Goal: Check status: Check status

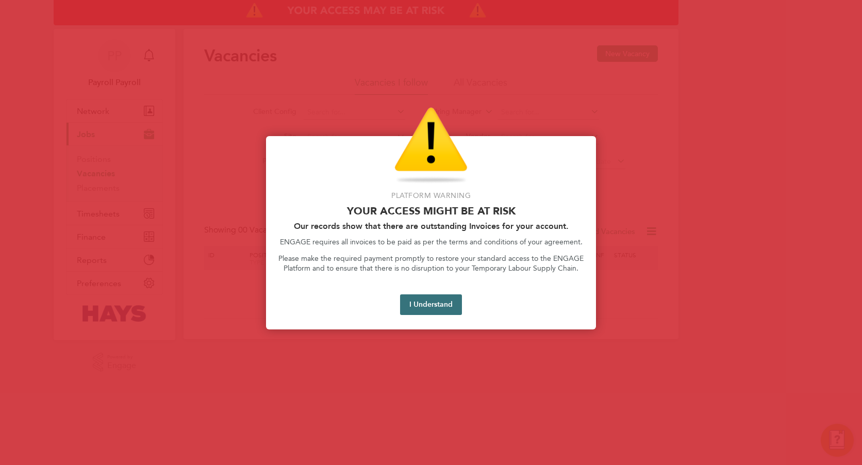
click at [413, 310] on button "I Understand" at bounding box center [431, 304] width 62 height 21
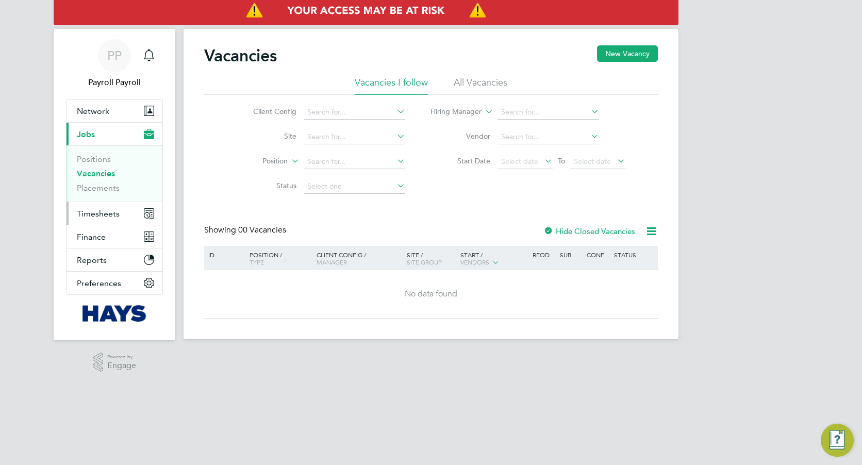
click at [102, 209] on span "Timesheets" at bounding box center [98, 214] width 43 height 10
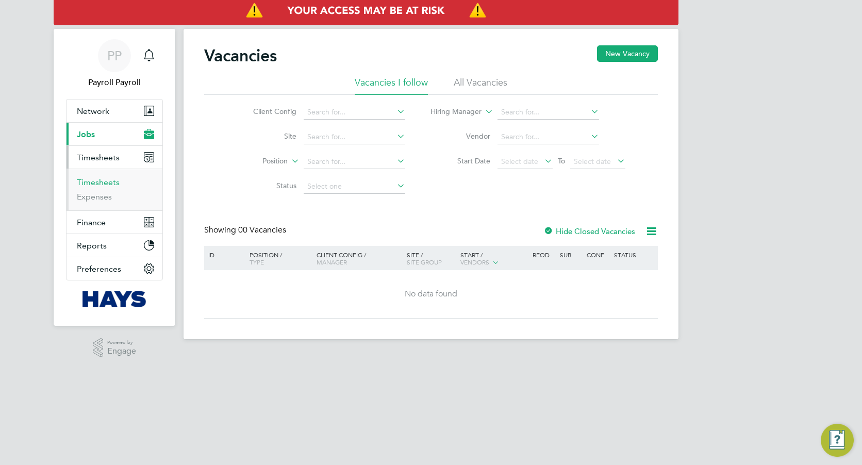
click at [100, 184] on link "Timesheets" at bounding box center [98, 182] width 43 height 10
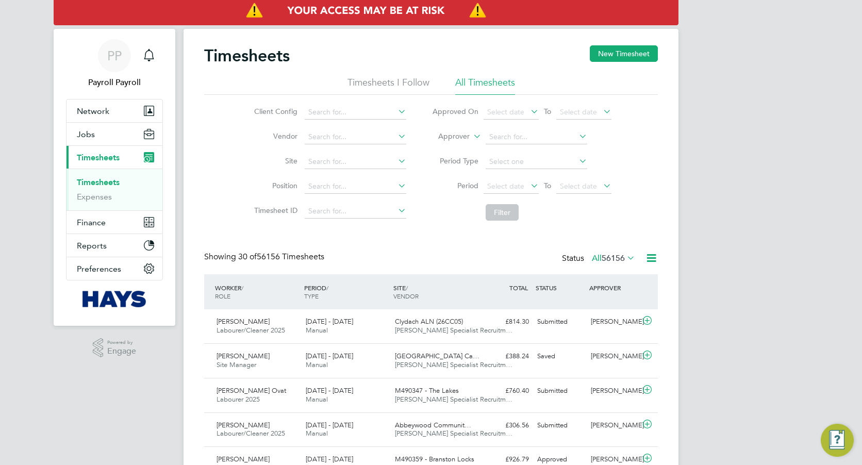
click at [450, 138] on label "Approver" at bounding box center [446, 136] width 46 height 10
click at [446, 149] on li "Worker" at bounding box center [443, 148] width 51 height 13
click at [499, 132] on input at bounding box center [536, 137] width 102 height 14
paste input "[PERSON_NAME]"
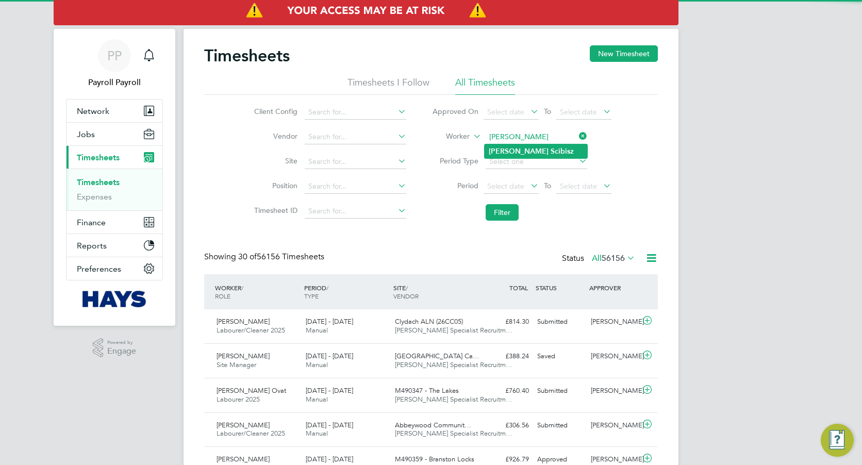
type input "[PERSON_NAME]"
click at [508, 149] on b "[PERSON_NAME]" at bounding box center [518, 151] width 60 height 9
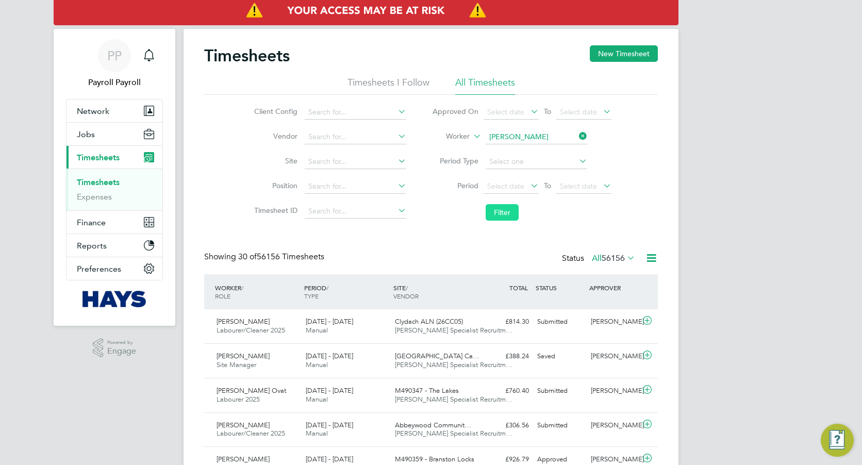
click at [502, 213] on button "Filter" at bounding box center [501, 212] width 33 height 16
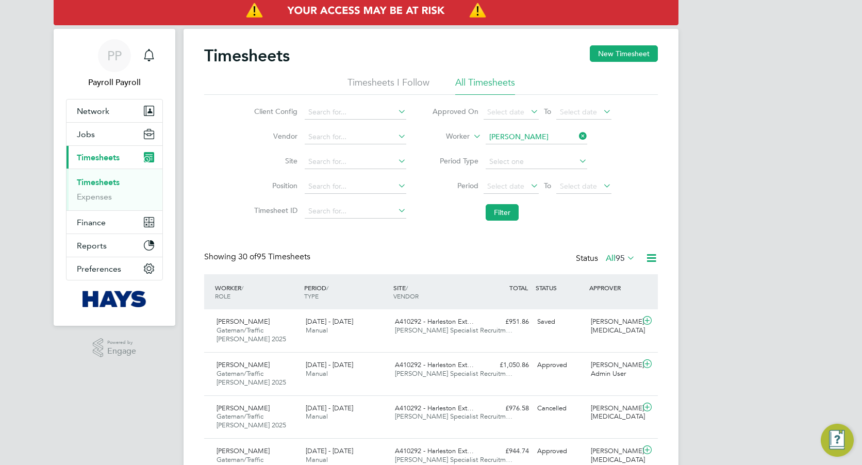
click at [352, 366] on span "[DATE] - [DATE]" at bounding box center [329, 364] width 47 height 9
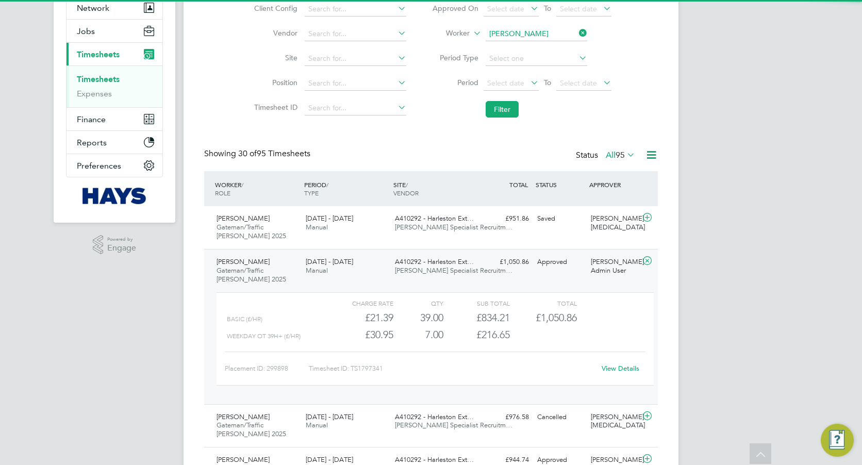
scroll to position [155, 0]
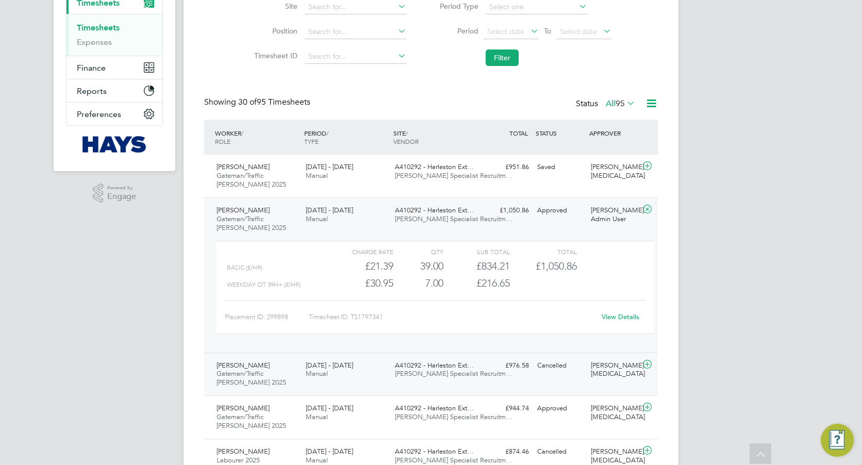
click at [376, 372] on div "[DATE] - [DATE] Manual" at bounding box center [345, 370] width 89 height 26
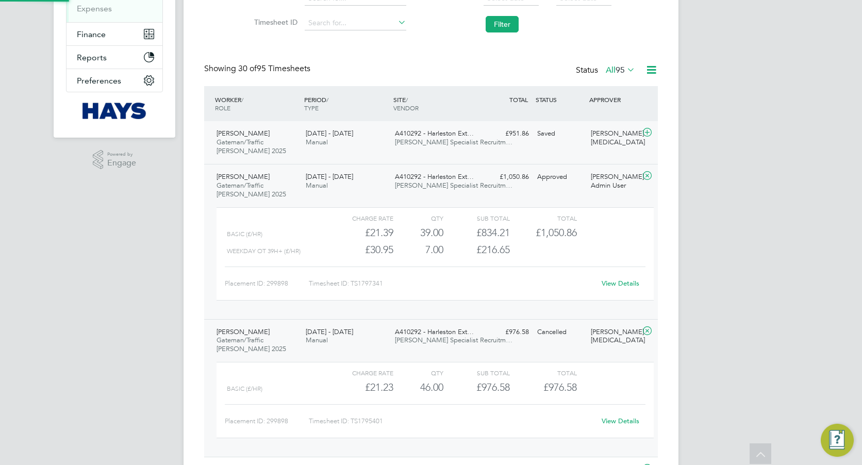
scroll to position [206, 0]
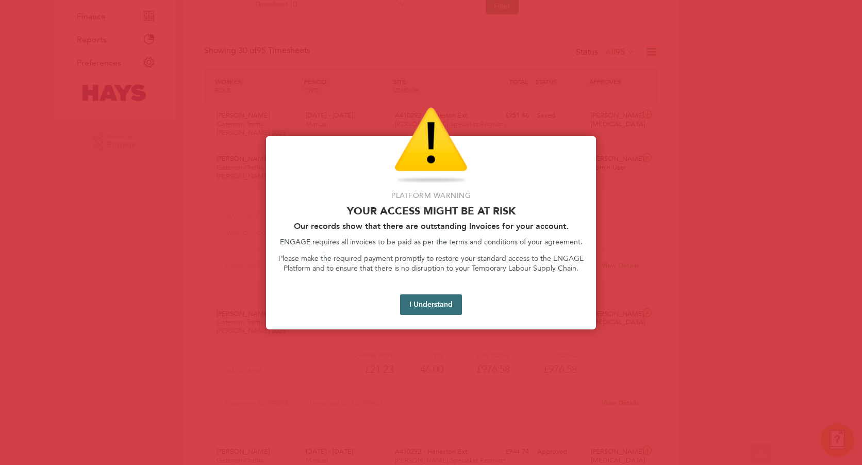
click at [435, 308] on button "I Understand" at bounding box center [431, 304] width 62 height 21
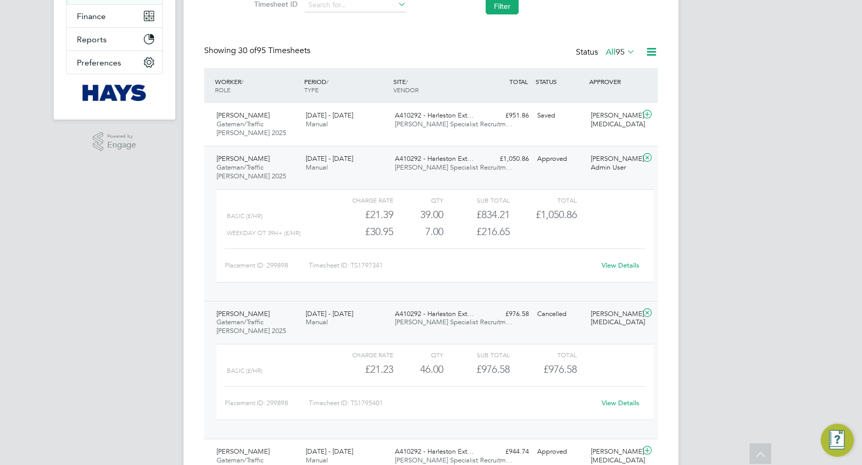
scroll to position [0, 0]
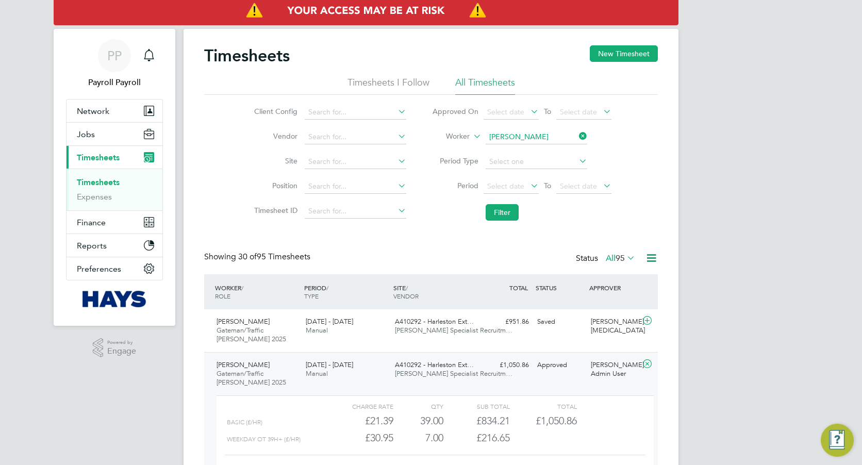
click at [577, 134] on icon at bounding box center [577, 136] width 0 height 14
click at [540, 139] on input at bounding box center [536, 137] width 102 height 14
paste input "Cael [PERSON_NAME]"
type input "Cael [PERSON_NAME]"
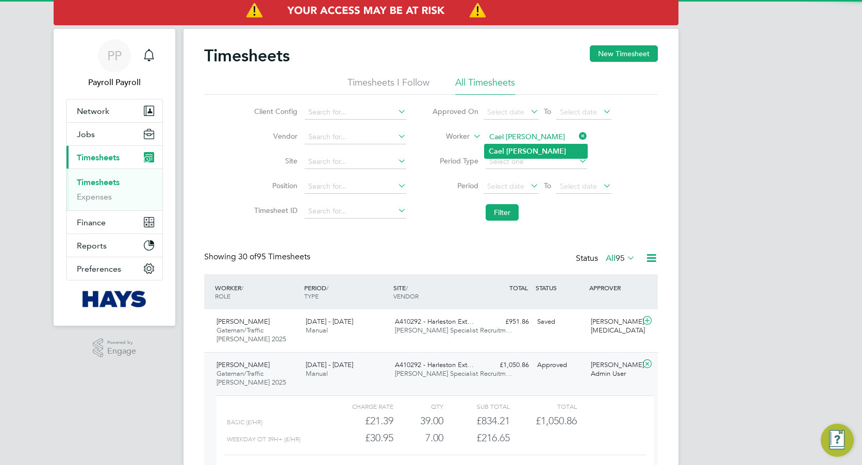
click at [516, 149] on b "[PERSON_NAME]" at bounding box center [536, 151] width 60 height 9
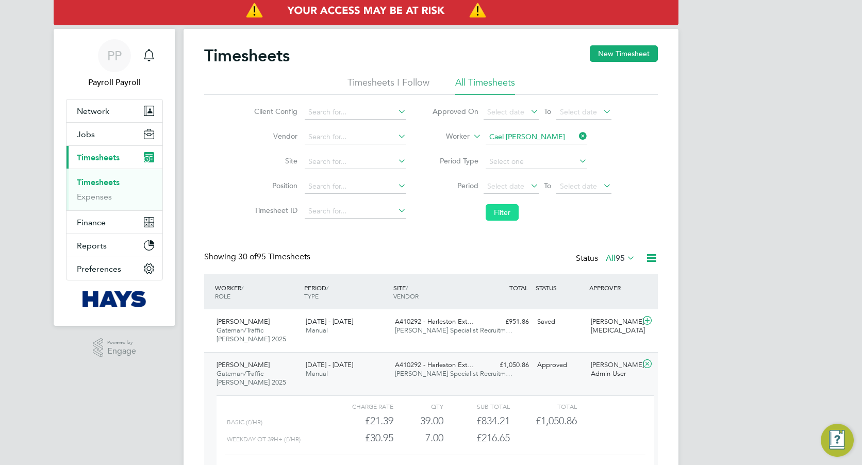
click at [505, 211] on button "Filter" at bounding box center [501, 212] width 33 height 16
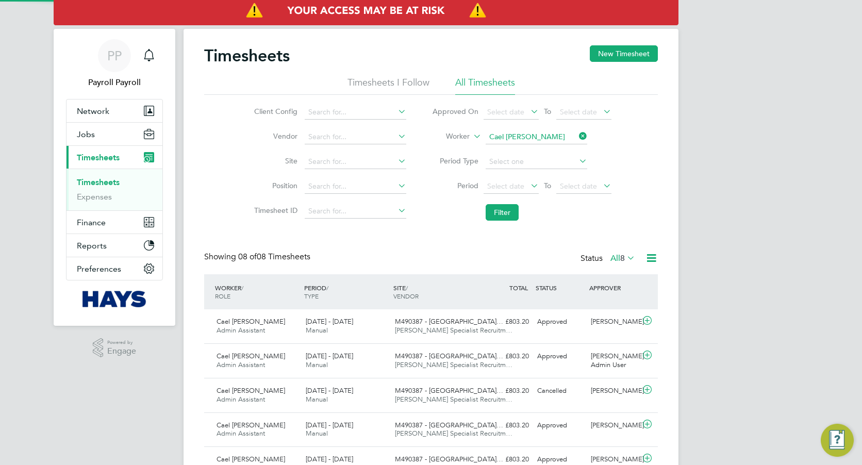
scroll to position [26, 90]
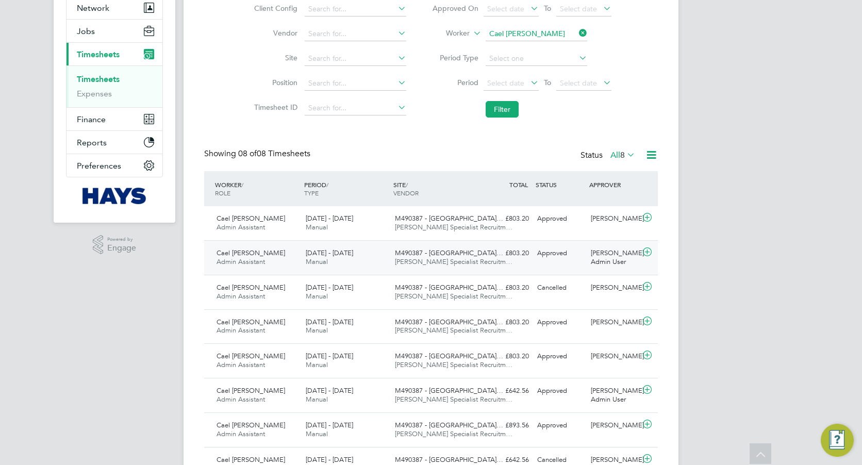
click at [321, 257] on span "[DATE] - [DATE]" at bounding box center [329, 252] width 47 height 9
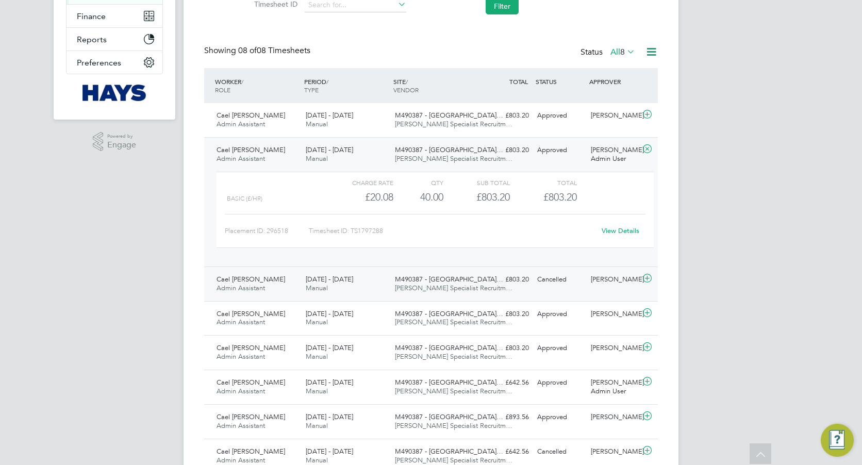
click at [341, 283] on span "[DATE] - [DATE]" at bounding box center [329, 279] width 47 height 9
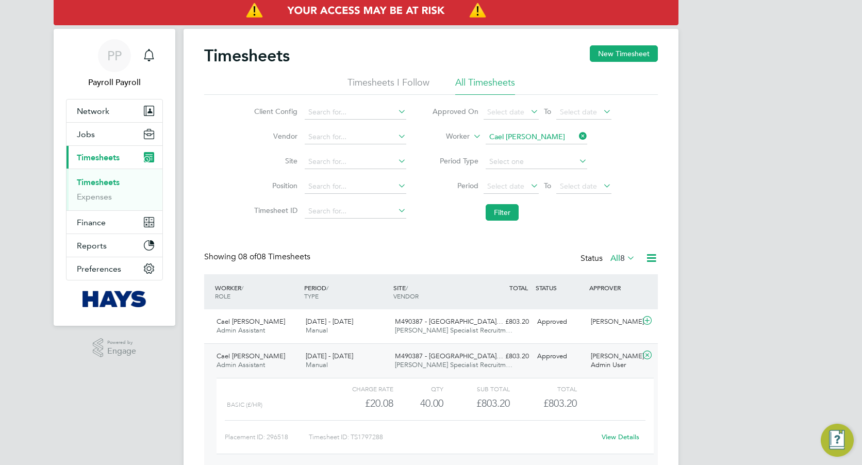
click at [577, 134] on icon at bounding box center [577, 136] width 0 height 14
click at [530, 136] on input at bounding box center [536, 137] width 102 height 14
paste input "[PERSON_NAME]"
type input "[PERSON_NAME]"
click at [529, 147] on li "[PERSON_NAME]" at bounding box center [549, 151] width 130 height 14
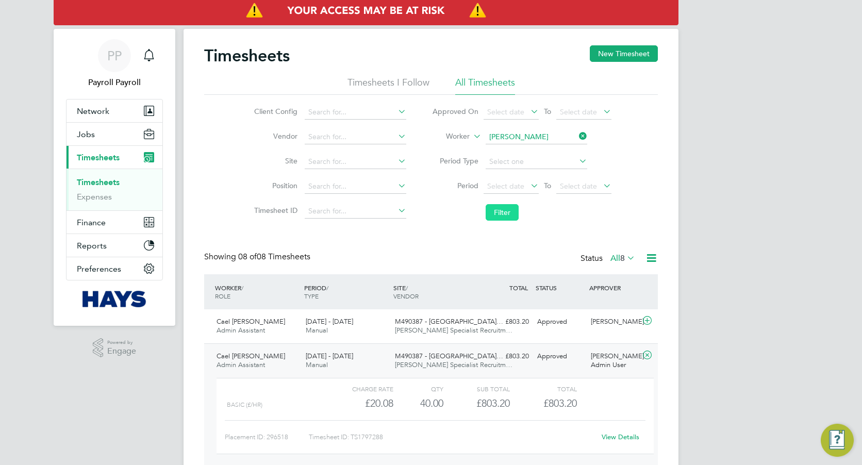
click at [501, 215] on button "Filter" at bounding box center [501, 212] width 33 height 16
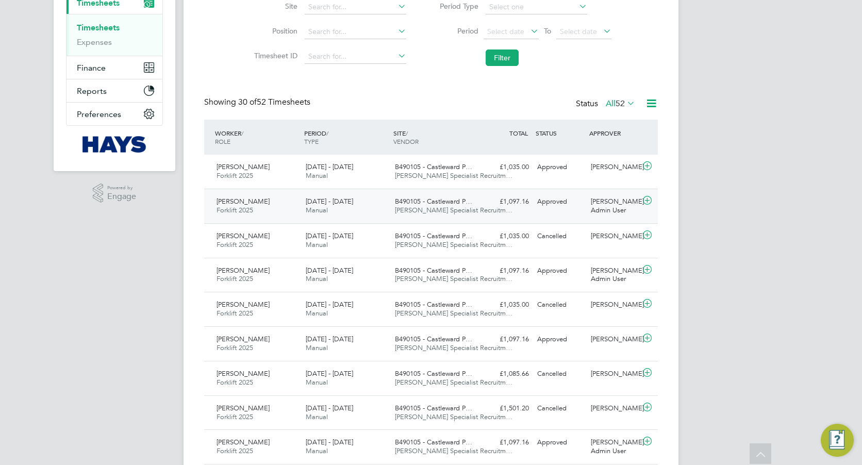
click at [329, 200] on span "[DATE] - [DATE]" at bounding box center [329, 201] width 47 height 9
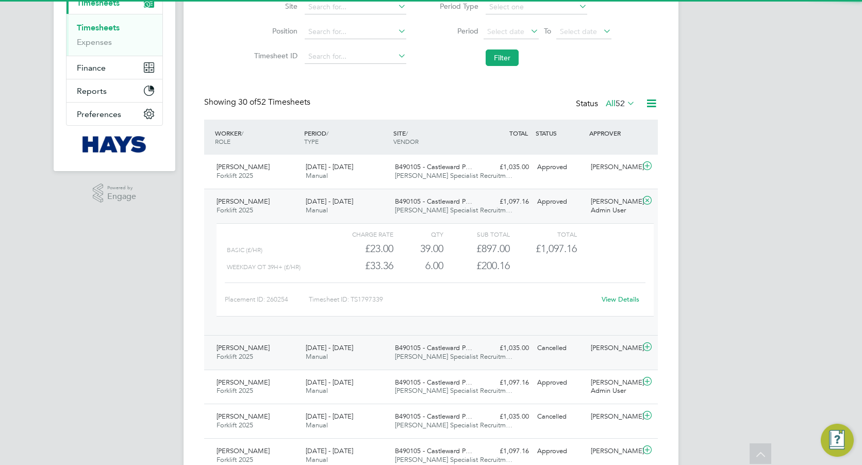
drag, startPoint x: 325, startPoint y: 357, endPoint x: 339, endPoint y: 347, distance: 16.6
click at [325, 357] on span "Manual" at bounding box center [317, 356] width 22 height 9
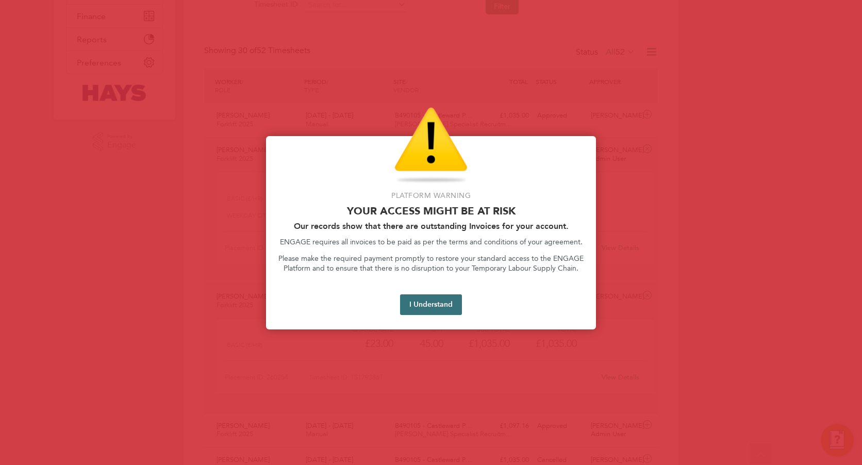
click at [435, 301] on button "I Understand" at bounding box center [431, 304] width 62 height 21
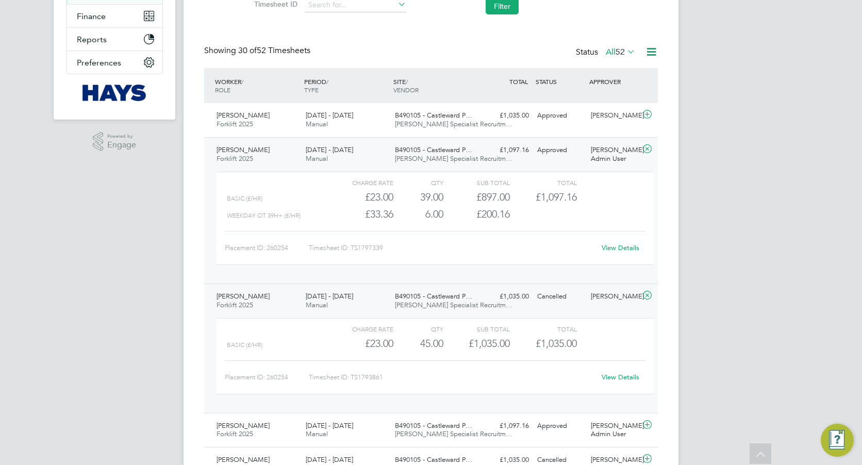
scroll to position [0, 0]
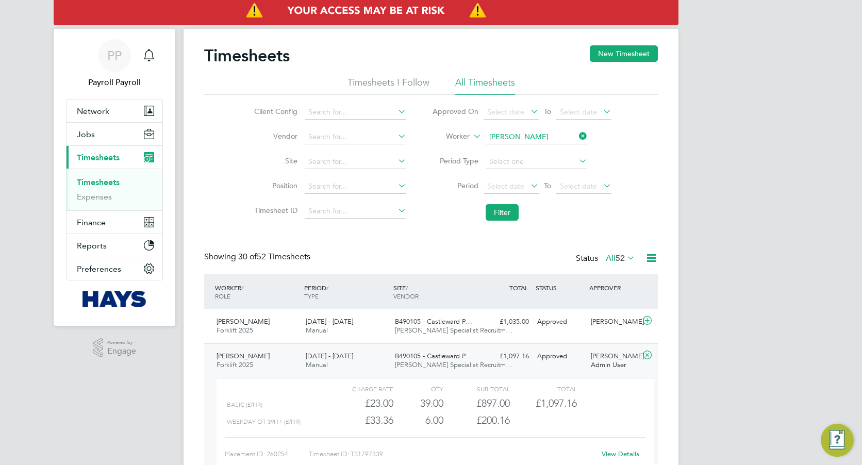
click at [577, 136] on icon at bounding box center [577, 136] width 0 height 14
click at [527, 138] on input at bounding box center [536, 137] width 102 height 14
paste input "[PERSON_NAME]"
type input "[PERSON_NAME]"
click at [550, 155] on b "[PERSON_NAME]" at bounding box center [580, 151] width 60 height 9
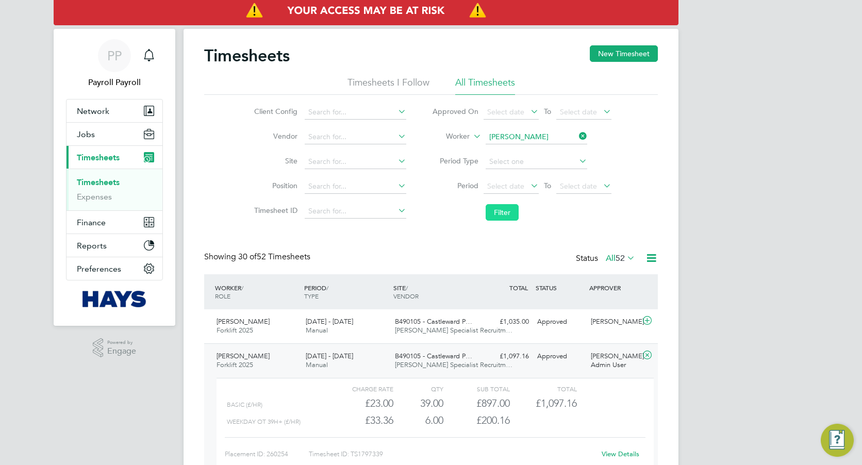
click at [501, 213] on button "Filter" at bounding box center [501, 212] width 33 height 16
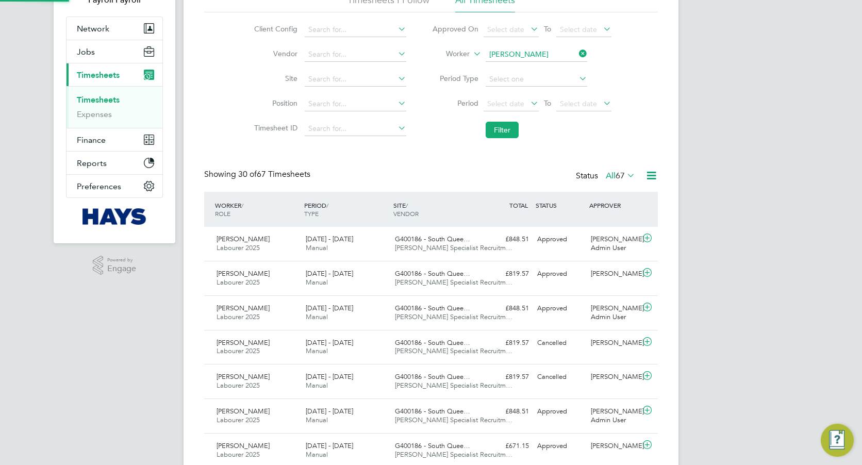
scroll to position [5, 5]
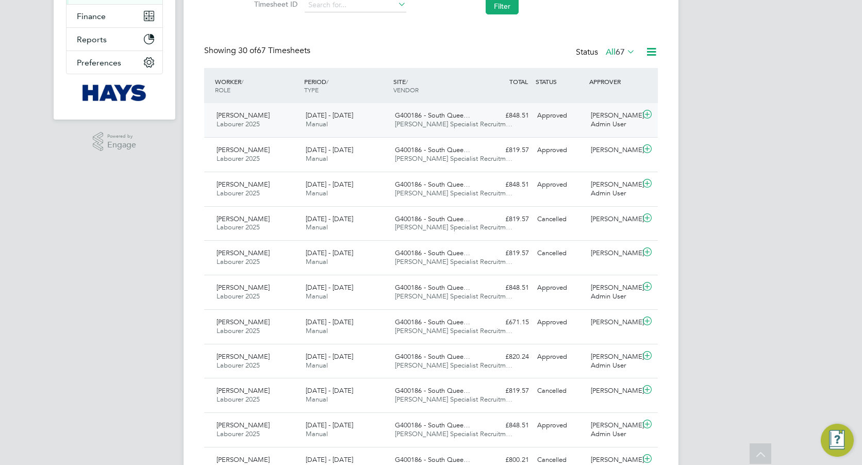
click at [370, 121] on div "[DATE] - [DATE] Manual" at bounding box center [345, 120] width 89 height 26
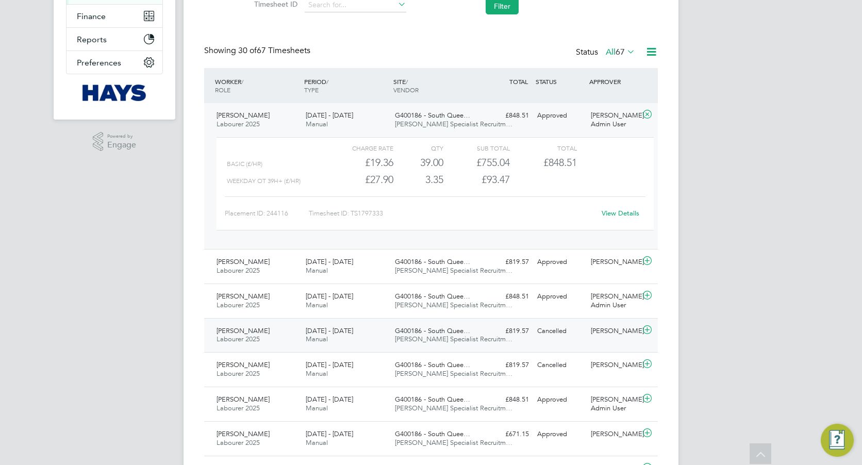
click at [333, 338] on div "[DATE] - [DATE] Manual" at bounding box center [345, 336] width 89 height 26
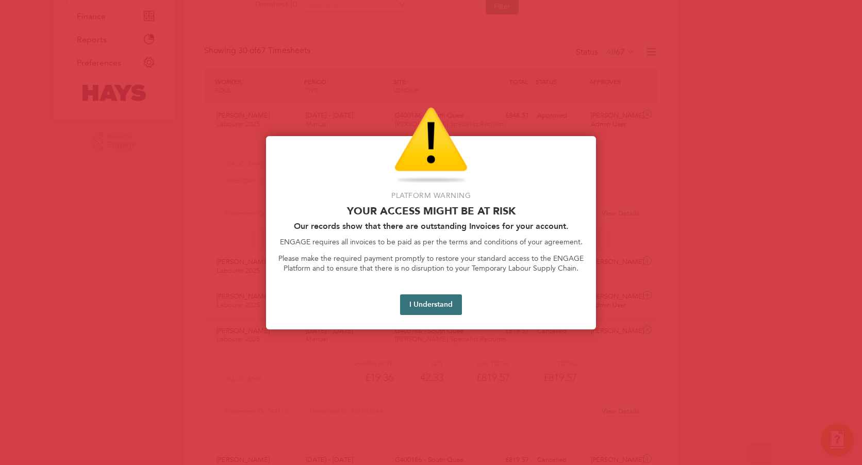
click at [431, 304] on button "I Understand" at bounding box center [431, 304] width 62 height 21
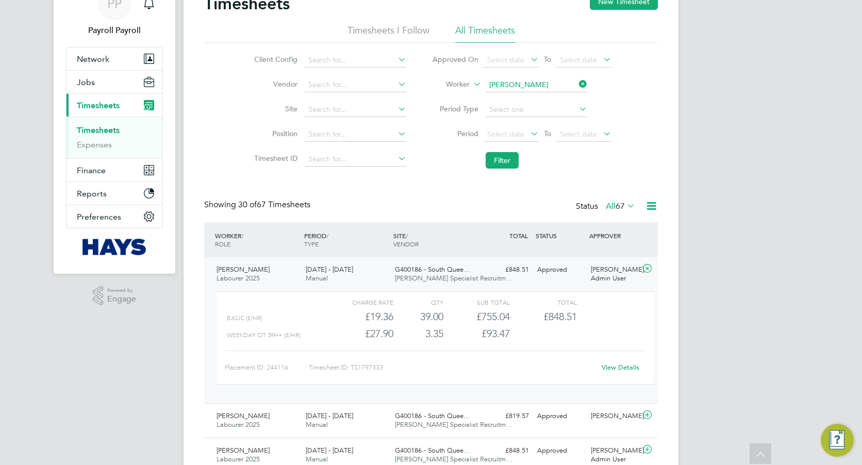
scroll to position [52, 0]
click at [564, 86] on input at bounding box center [536, 85] width 102 height 14
paste input "Minsusera Gumba"
type input "Minsusera Gumba"
click at [513, 100] on b "Minsusera" at bounding box center [505, 99] width 34 height 9
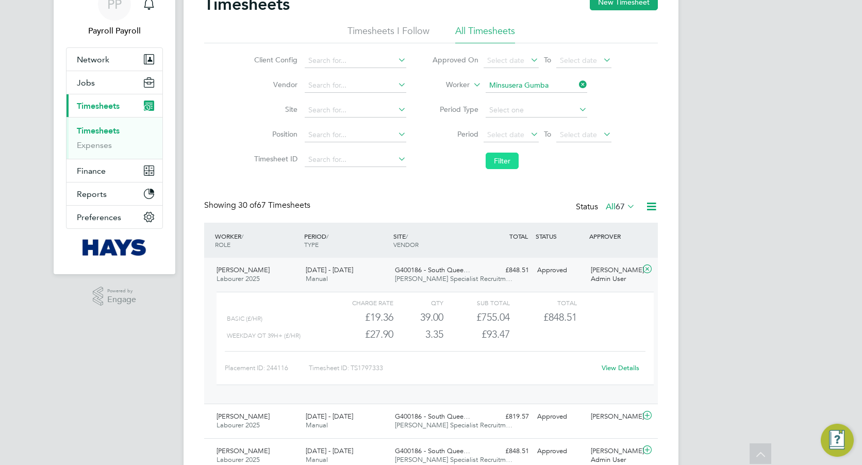
click at [504, 160] on button "Filter" at bounding box center [501, 161] width 33 height 16
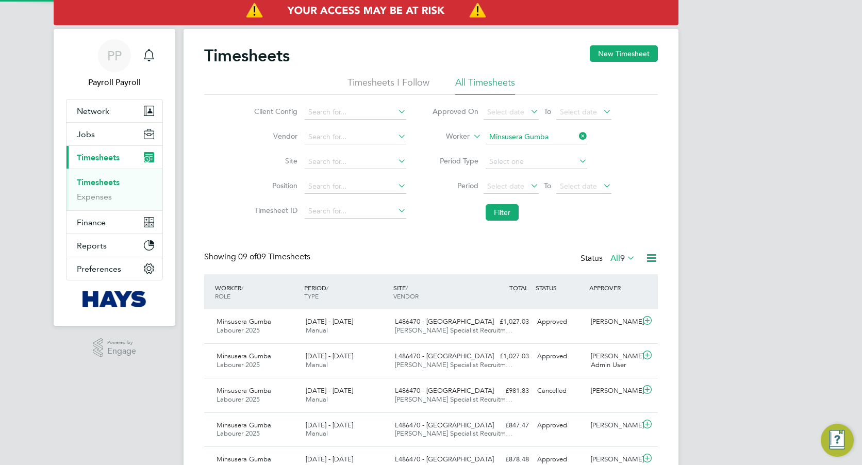
scroll to position [5, 5]
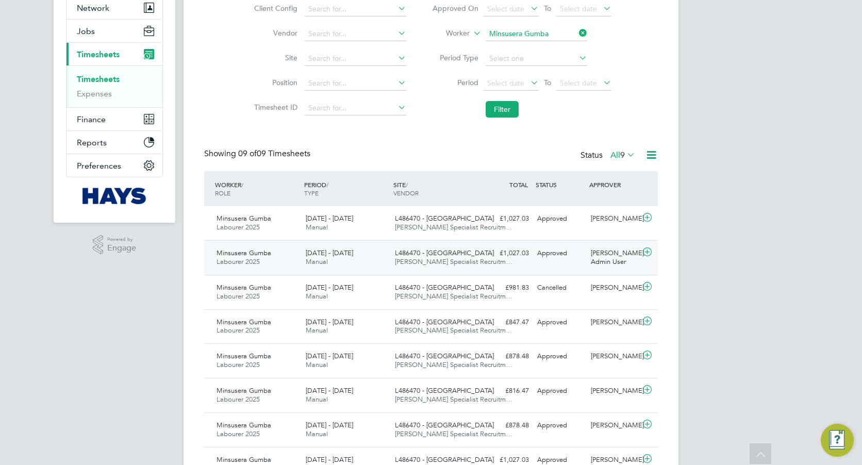
click at [393, 252] on div "L486470 - Loxford [PERSON_NAME] Specialist Recruitm…" at bounding box center [435, 258] width 89 height 26
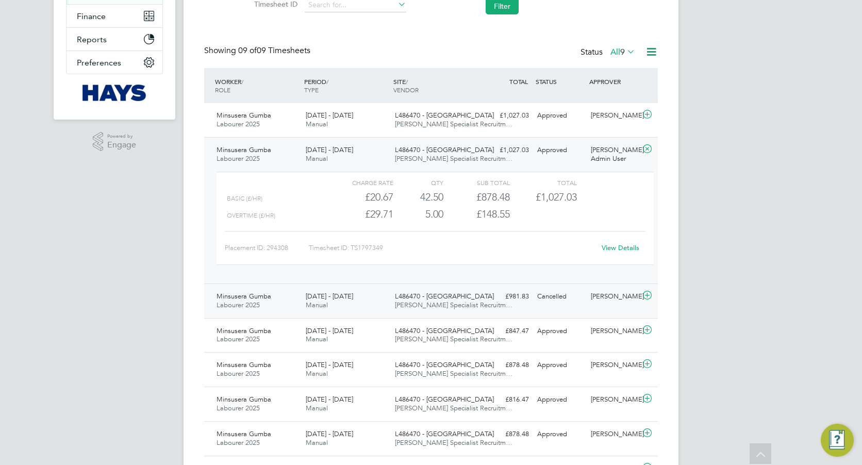
click at [358, 308] on div "[DATE] - [DATE] Manual" at bounding box center [345, 301] width 89 height 26
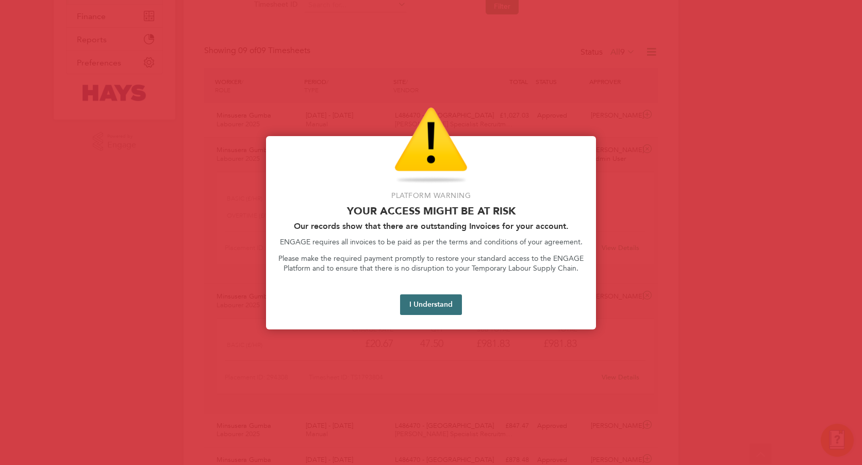
click at [445, 305] on button "I Understand" at bounding box center [431, 304] width 62 height 21
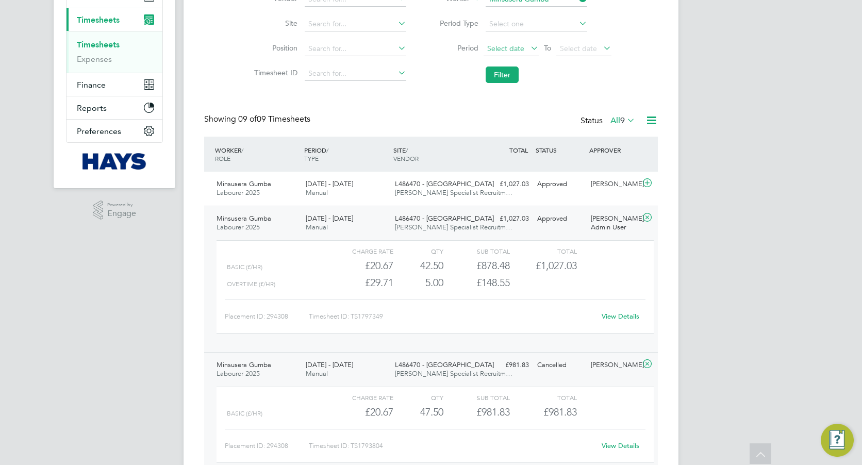
scroll to position [52, 0]
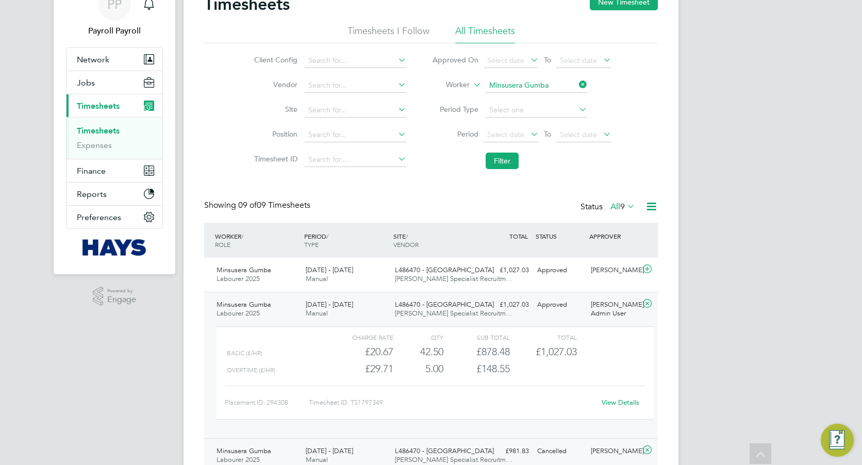
click at [577, 86] on icon at bounding box center [577, 84] width 0 height 14
click at [537, 89] on input at bounding box center [536, 85] width 102 height 14
paste input "[PERSON_NAME]"
type input "[PERSON_NAME]"
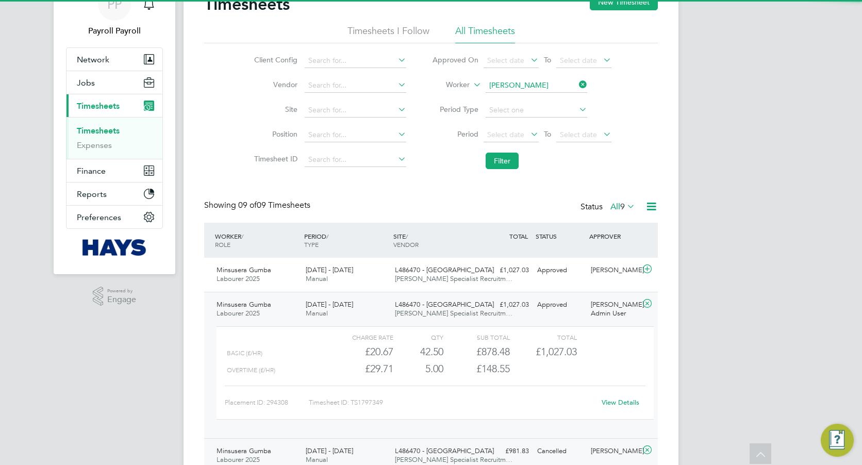
click at [525, 100] on li "[PERSON_NAME]" at bounding box center [535, 100] width 103 height 14
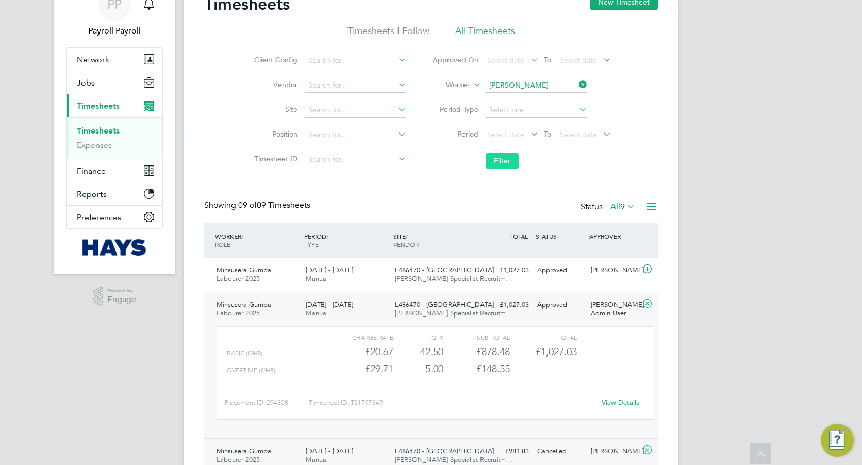
click at [493, 163] on button "Filter" at bounding box center [501, 161] width 33 height 16
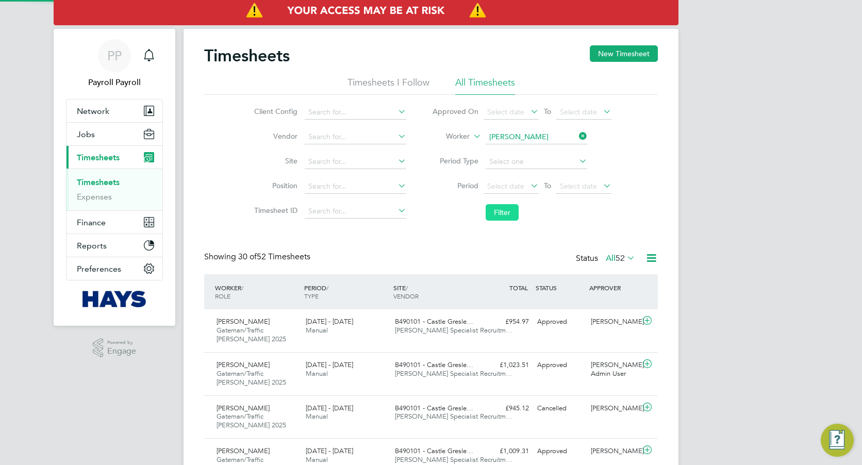
scroll to position [5, 5]
click at [338, 373] on div "[DATE] - [DATE] Manual" at bounding box center [345, 370] width 89 height 26
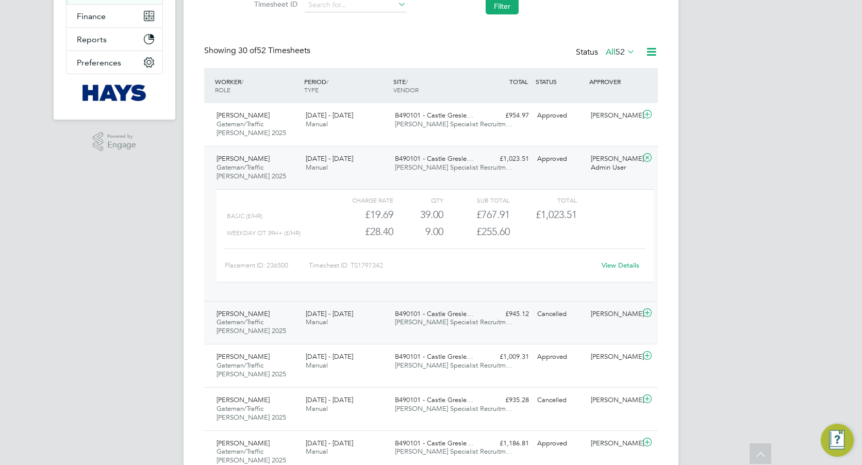
click at [339, 318] on div "[DATE] - [DATE] Manual" at bounding box center [345, 319] width 89 height 26
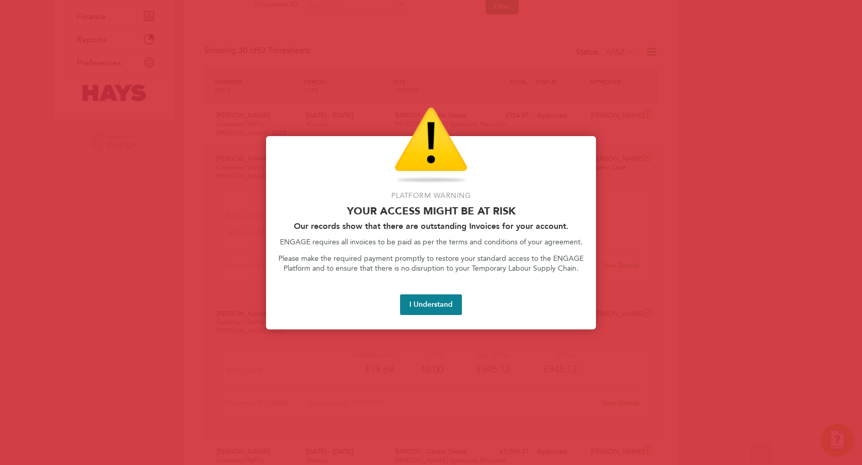
click at [410, 297] on button "I Understand" at bounding box center [431, 304] width 62 height 21
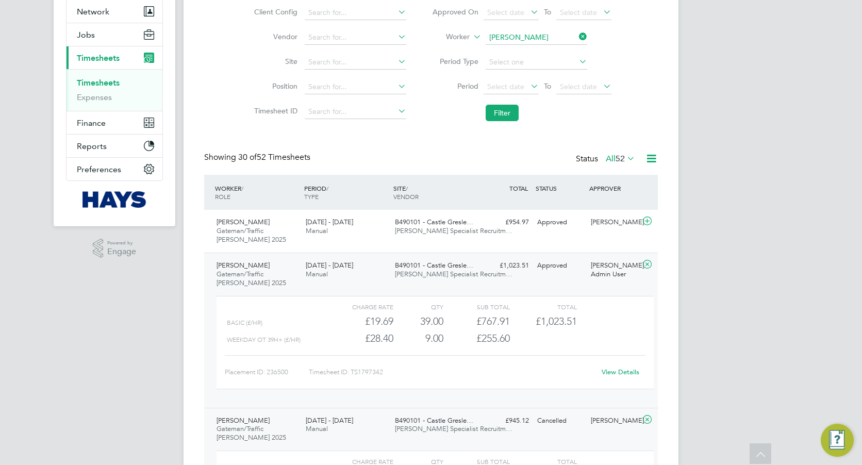
scroll to position [0, 0]
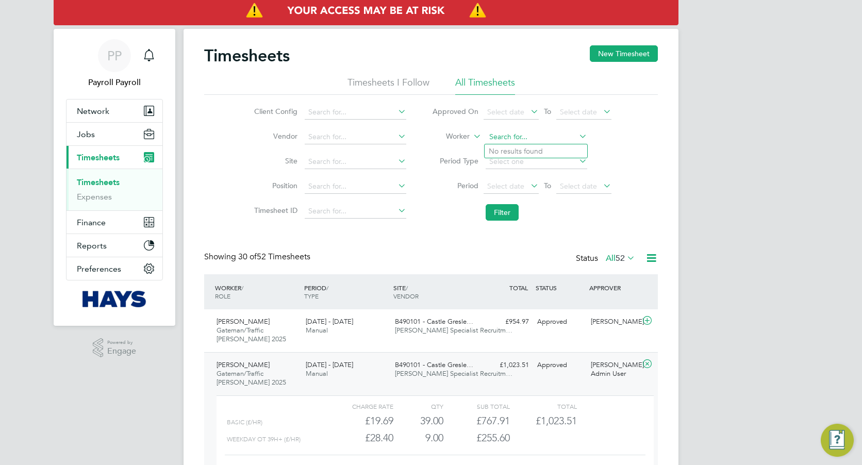
click at [530, 140] on input at bounding box center [536, 137] width 102 height 14
paste input "30635546"
drag, startPoint x: 536, startPoint y: 138, endPoint x: 471, endPoint y: 137, distance: 64.9
click at [471, 137] on li "Worker 30635546" at bounding box center [521, 137] width 205 height 25
click at [502, 149] on b "[PERSON_NAME]" at bounding box center [518, 151] width 60 height 9
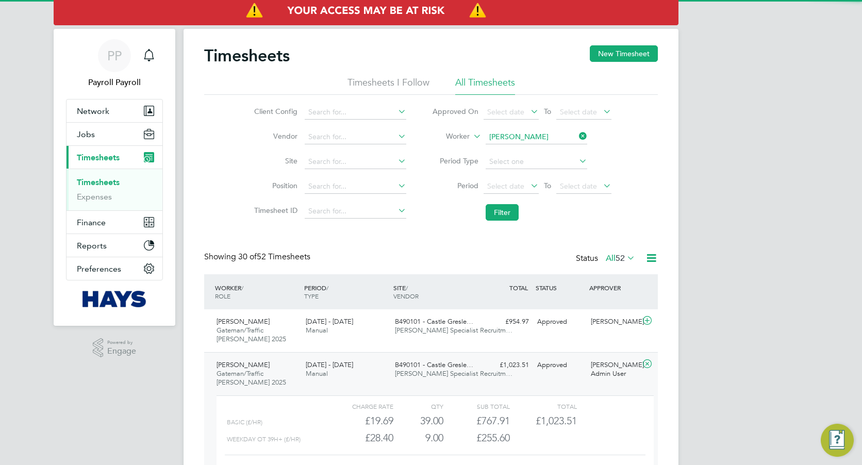
type input "[PERSON_NAME]"
click at [499, 217] on button "Filter" at bounding box center [501, 212] width 33 height 16
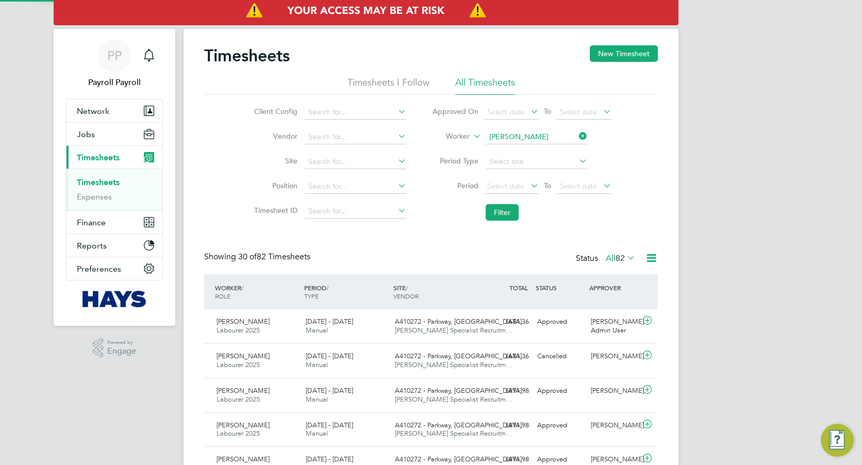
scroll to position [26, 90]
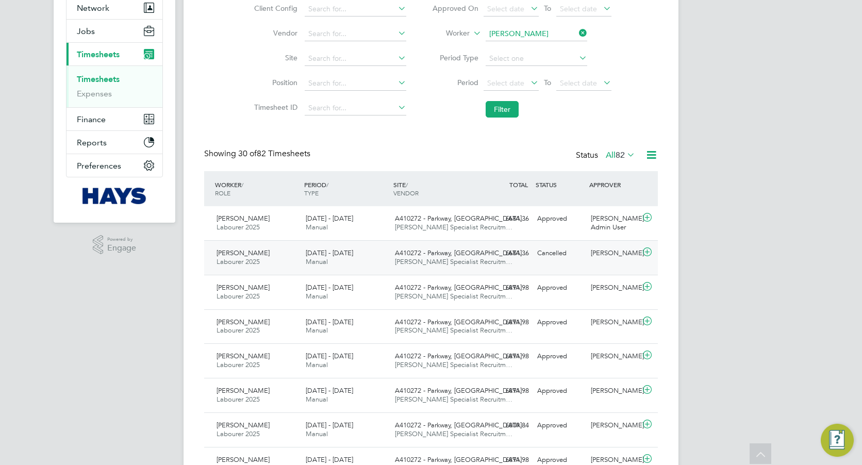
click at [344, 245] on div "[DATE] - [DATE] Manual" at bounding box center [345, 258] width 89 height 26
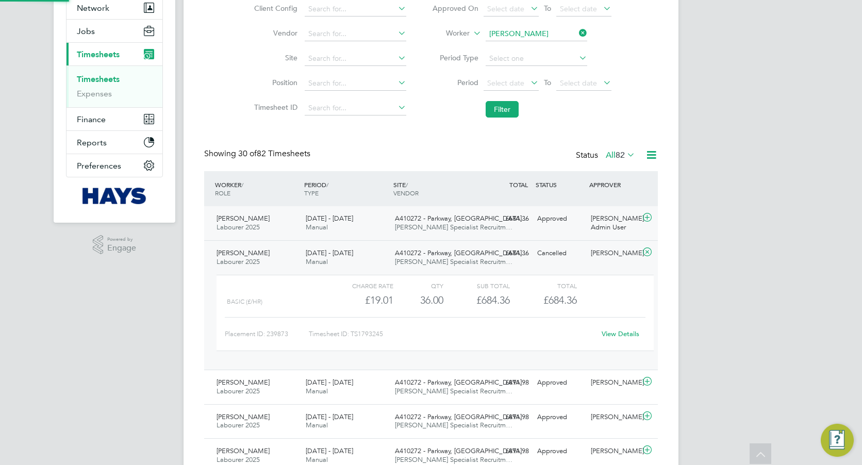
click at [402, 228] on span "[PERSON_NAME] Specialist Recruitm…" at bounding box center [453, 227] width 117 height 9
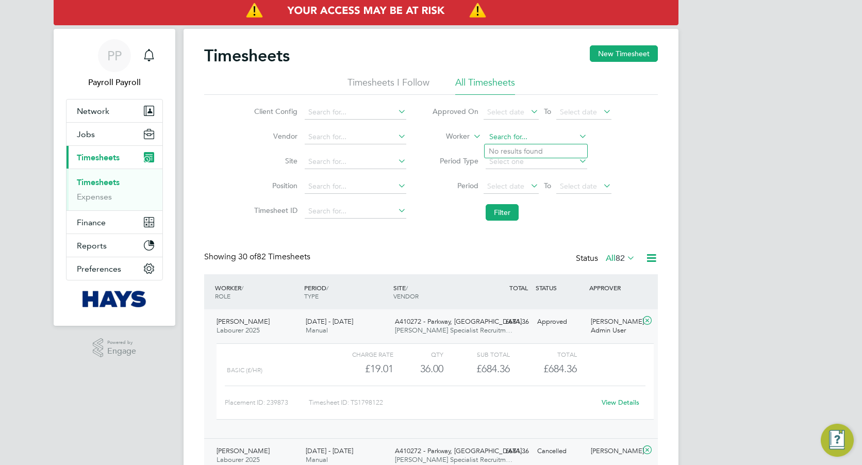
click at [522, 138] on input at bounding box center [536, 137] width 102 height 14
paste input "Prince Braimah"
type input "Prince Braimah"
click at [512, 153] on b "Braimah" at bounding box center [526, 151] width 28 height 9
drag, startPoint x: 513, startPoint y: 211, endPoint x: 472, endPoint y: 175, distance: 54.4
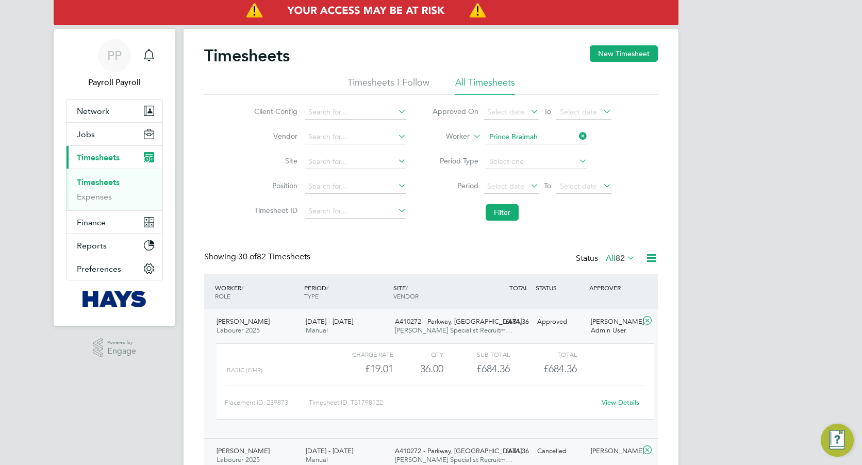
click at [512, 211] on button "Filter" at bounding box center [501, 212] width 33 height 16
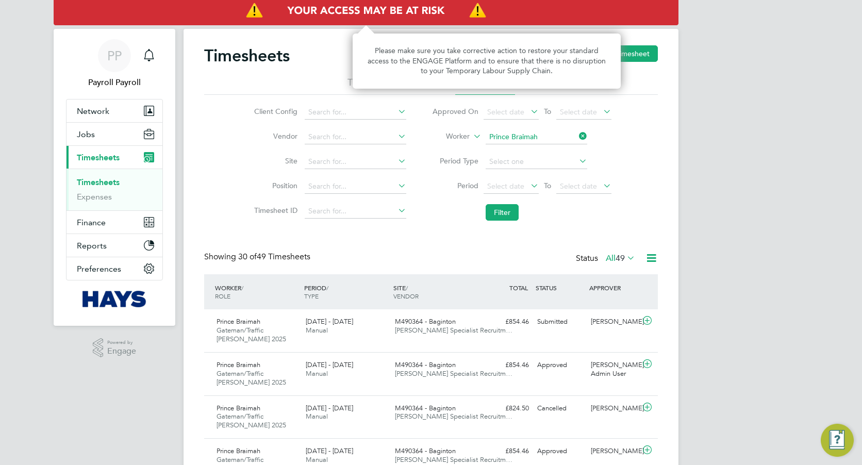
scroll to position [35, 90]
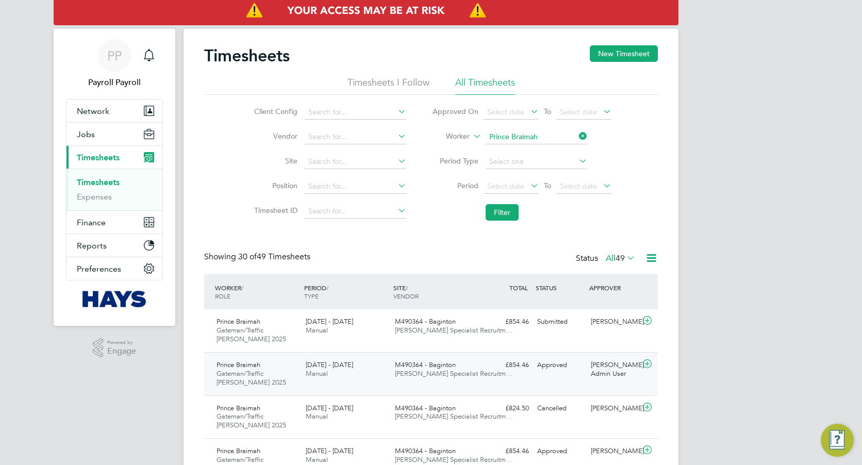
click at [350, 376] on div "[DATE] - [DATE] Manual" at bounding box center [345, 370] width 89 height 26
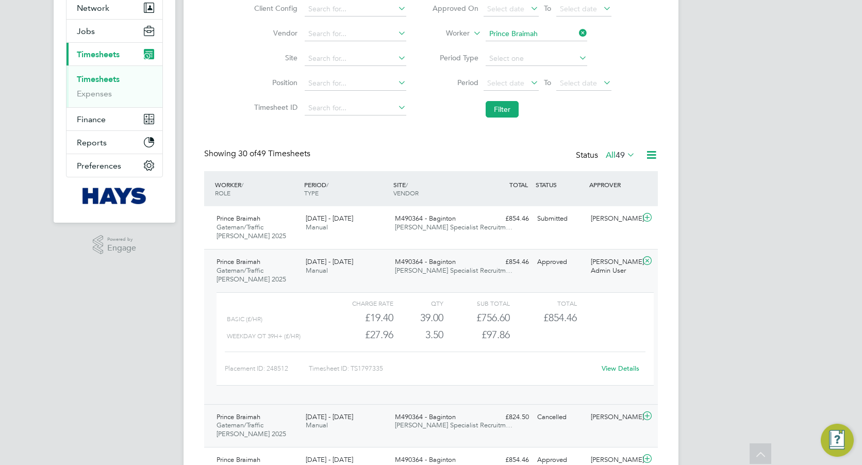
click at [378, 420] on div "[DATE] - [DATE] Manual" at bounding box center [345, 422] width 89 height 26
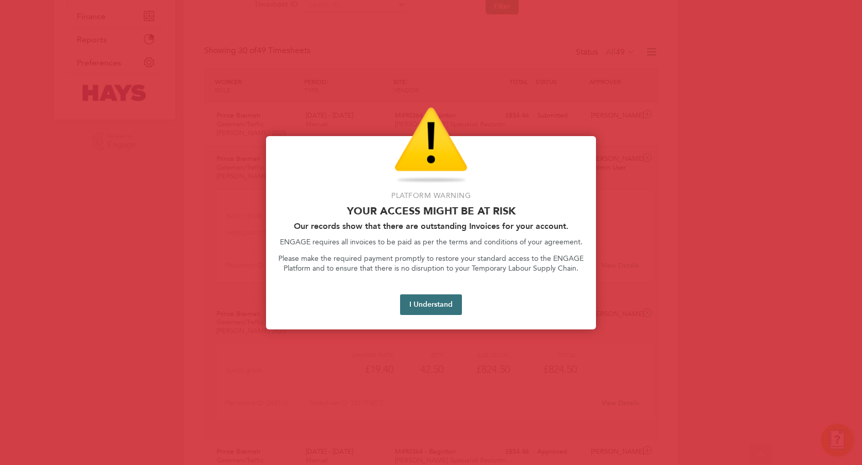
click at [432, 296] on button "I Understand" at bounding box center [431, 304] width 62 height 21
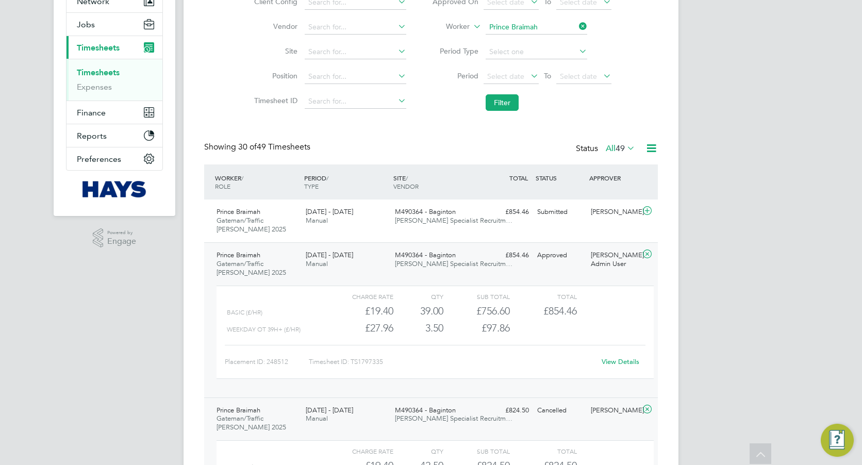
scroll to position [0, 0]
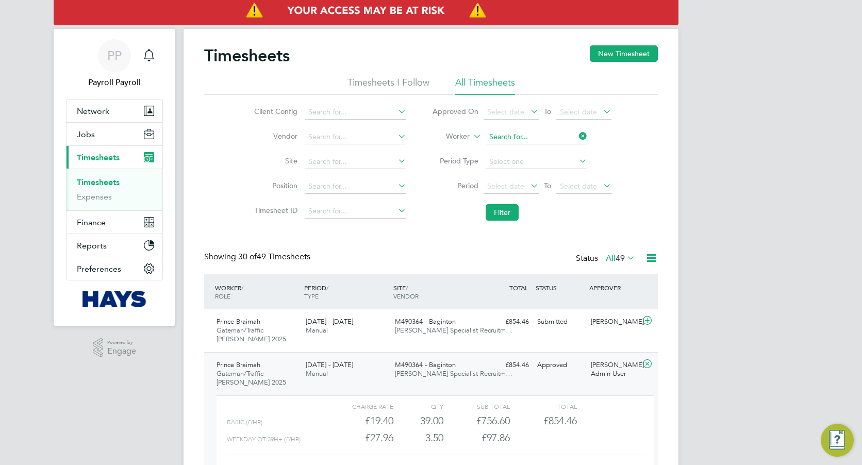
click at [544, 132] on input at bounding box center [536, 137] width 102 height 14
paste input "[PERSON_NAME]"
type input "[PERSON_NAME]"
click at [527, 149] on b "Onololu" at bounding box center [518, 151] width 28 height 9
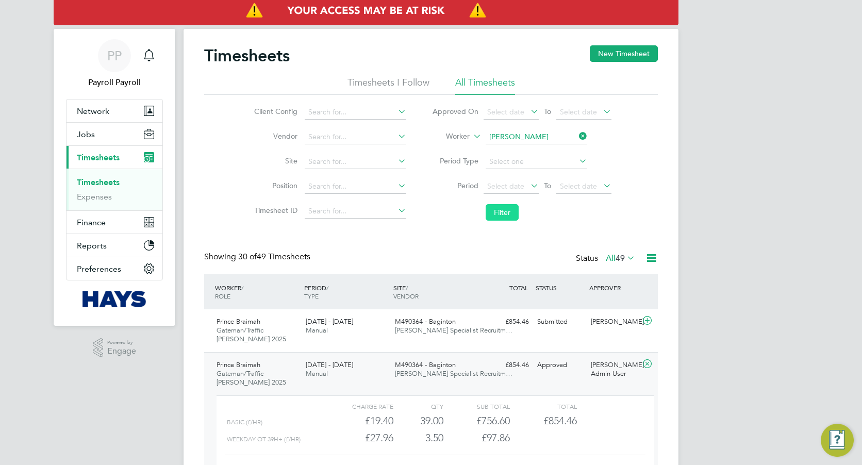
click at [502, 206] on button "Filter" at bounding box center [501, 212] width 33 height 16
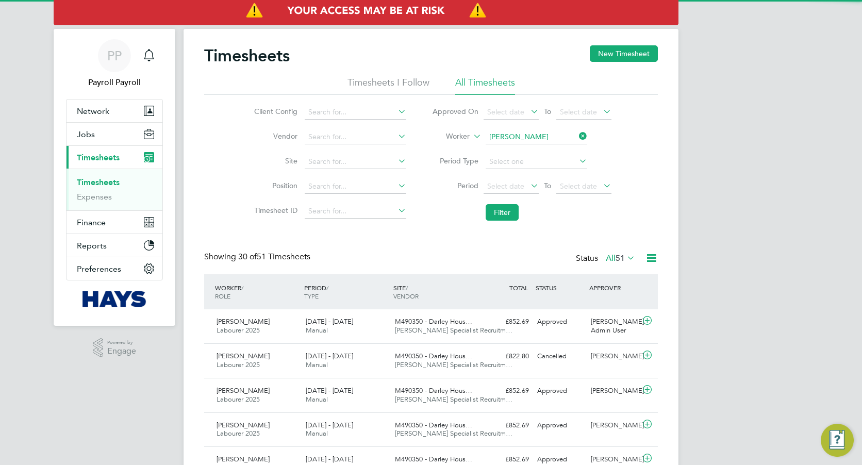
scroll to position [5, 5]
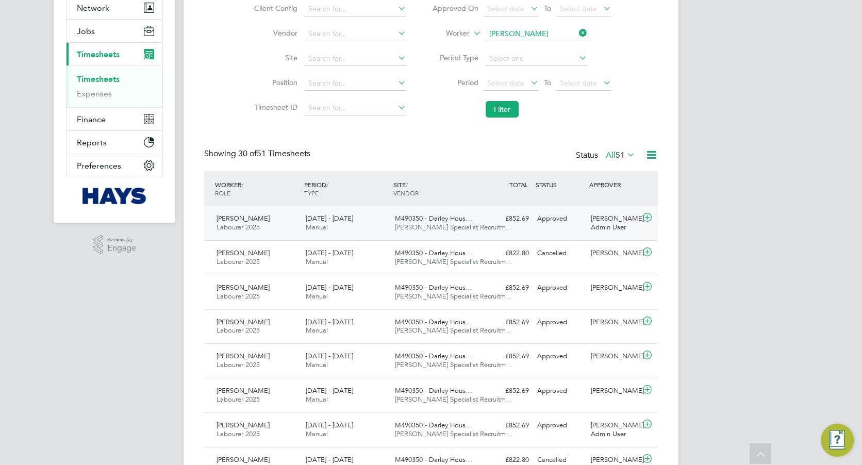
click at [362, 232] on div "[DATE] - [DATE] Manual" at bounding box center [345, 223] width 89 height 26
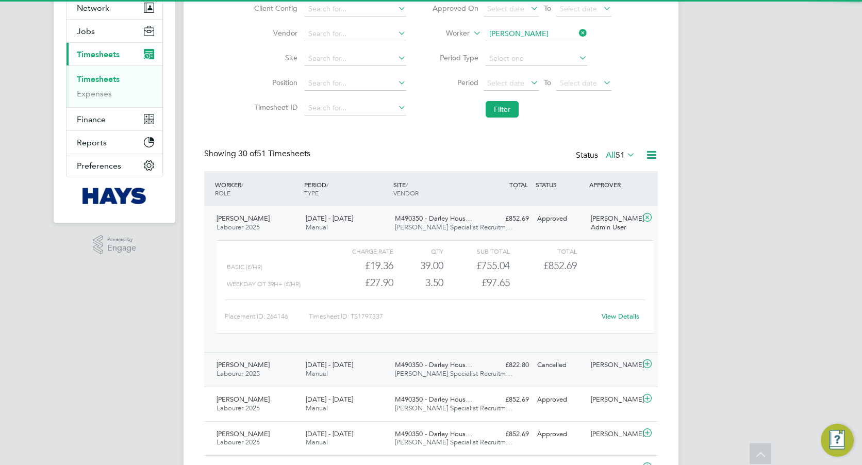
click at [359, 360] on div "[DATE] - [DATE] Manual" at bounding box center [345, 370] width 89 height 26
